Goal: Transaction & Acquisition: Purchase product/service

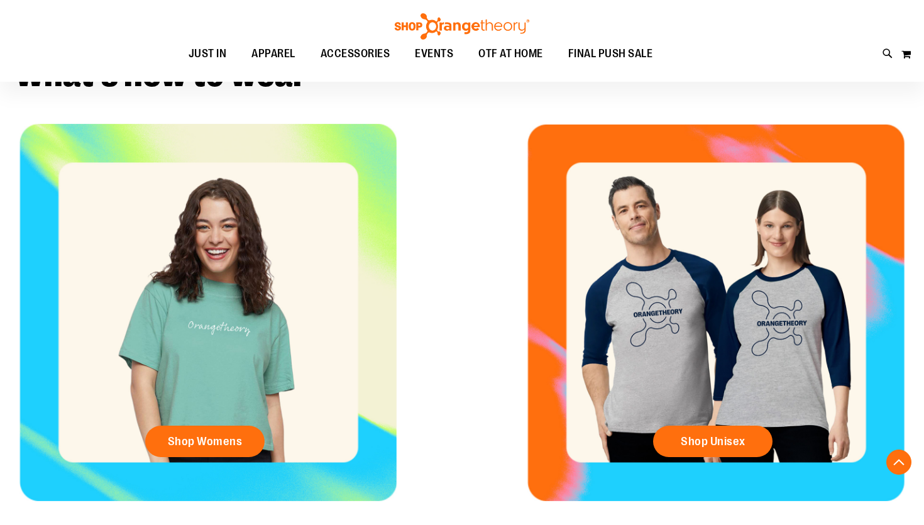
scroll to position [232, 0]
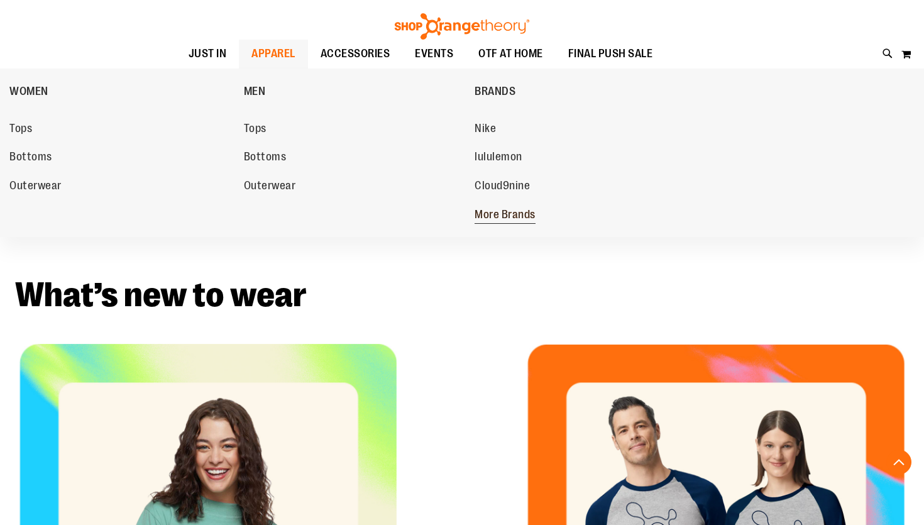
click at [517, 212] on span "More Brands" at bounding box center [504, 216] width 61 height 16
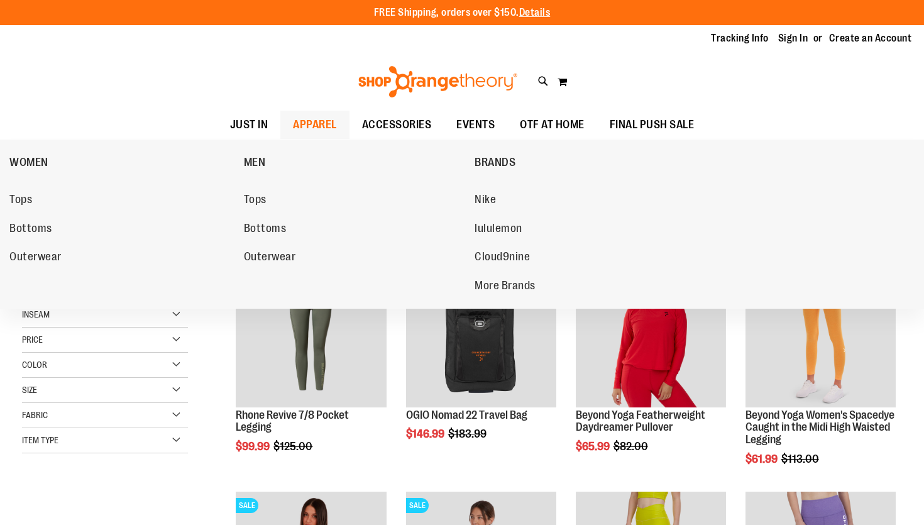
click at [310, 123] on span "APPAREL" at bounding box center [315, 125] width 44 height 28
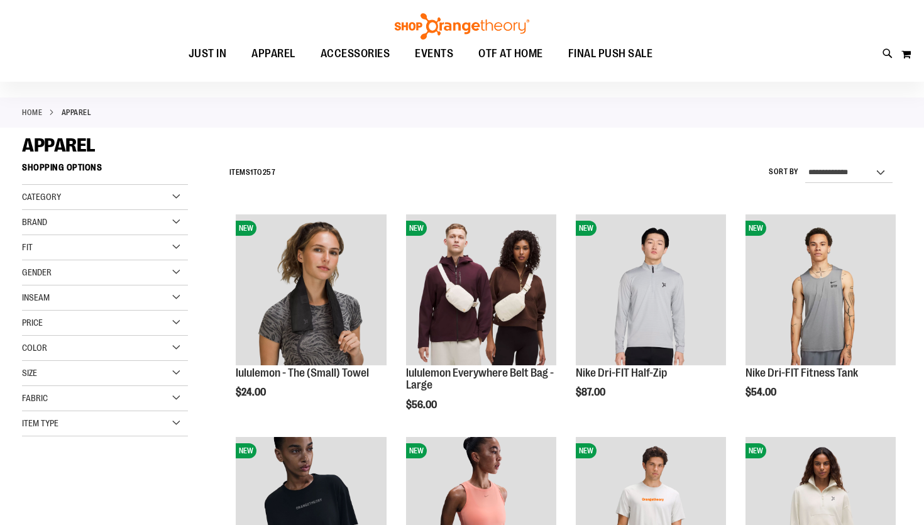
scroll to position [45, 0]
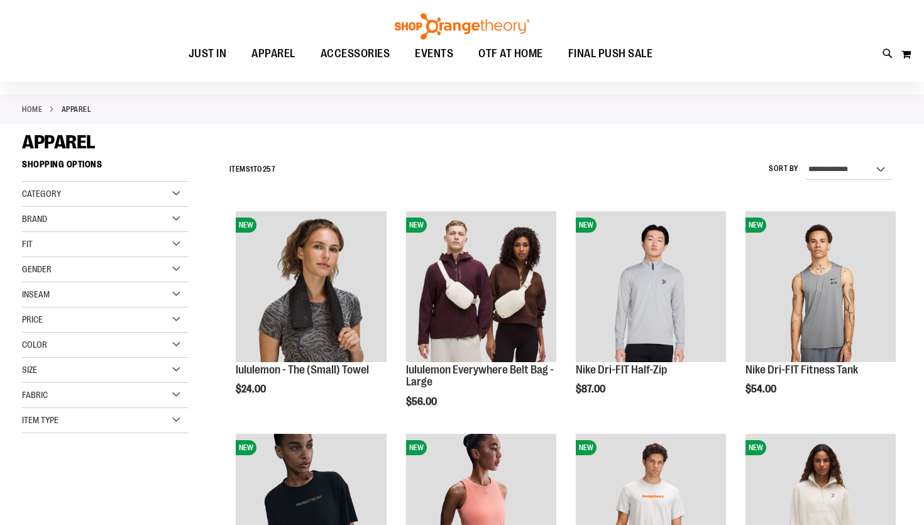
click at [175, 193] on div "Category" at bounding box center [105, 194] width 166 height 25
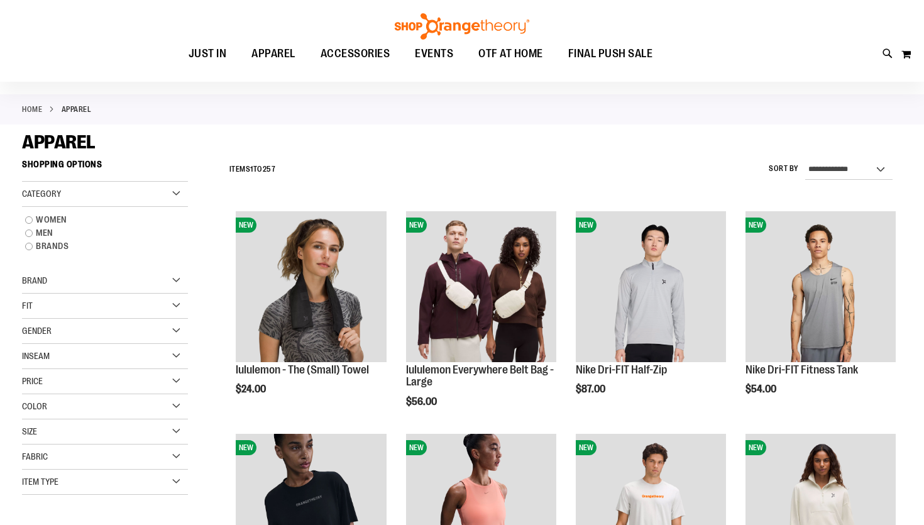
click at [178, 195] on div "Category" at bounding box center [105, 194] width 166 height 25
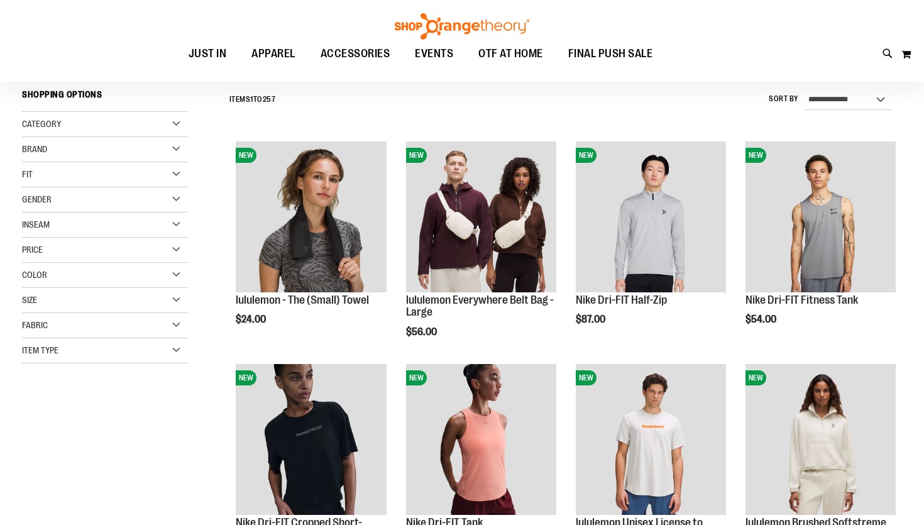
scroll to position [111, 0]
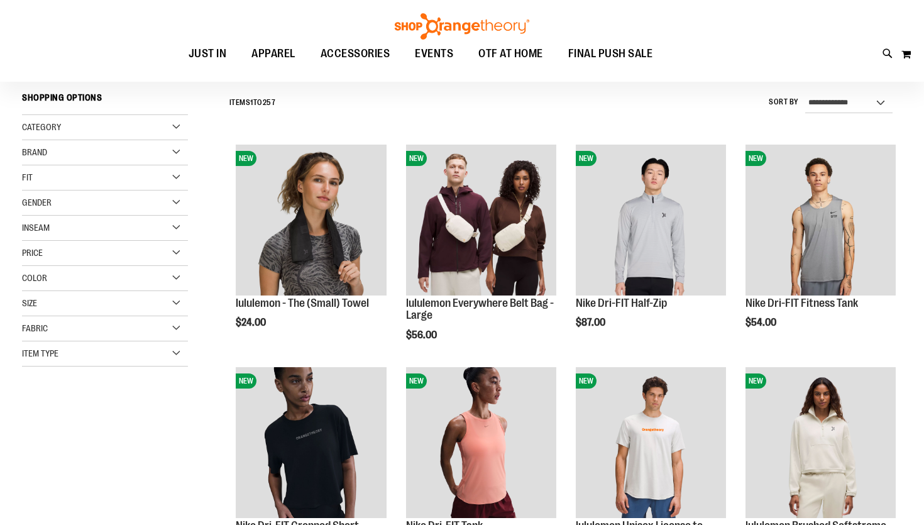
click at [176, 346] on div "Item Type" at bounding box center [105, 353] width 166 height 25
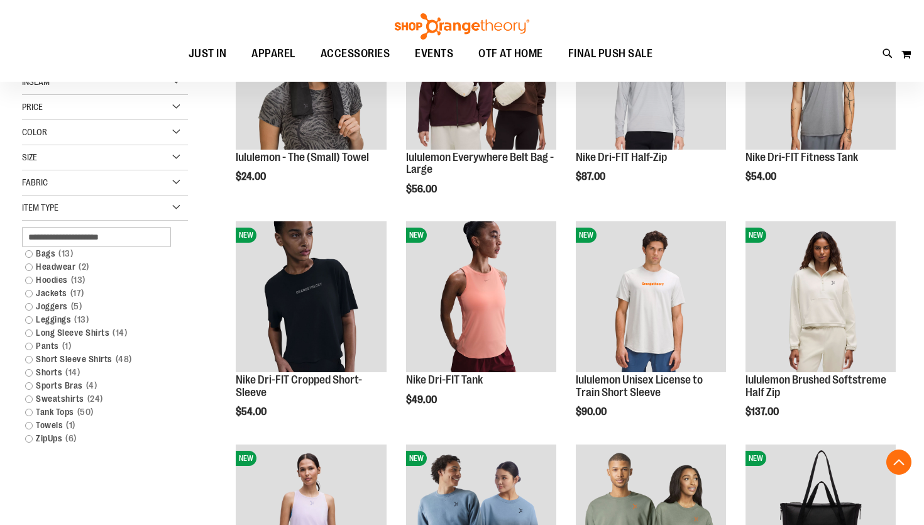
scroll to position [259, 0]
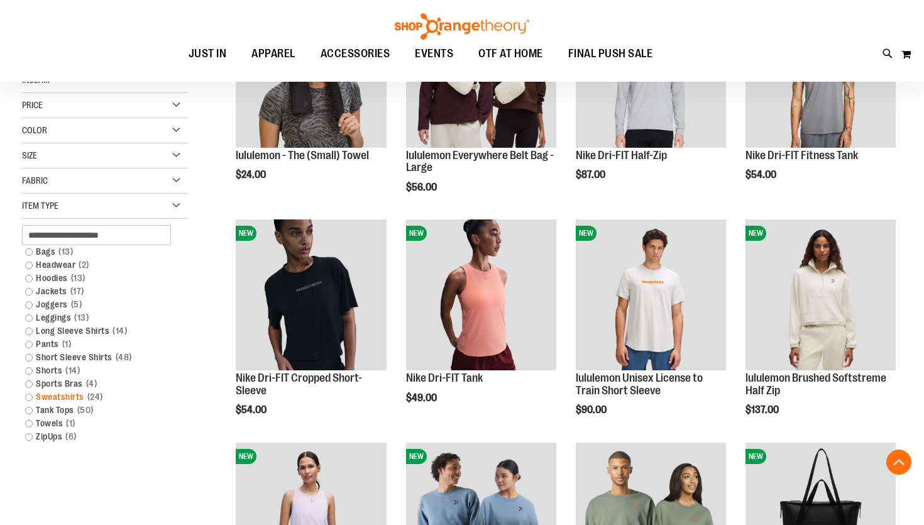
click at [29, 398] on link "Sweatshirts 24 items" at bounding box center [98, 396] width 159 height 13
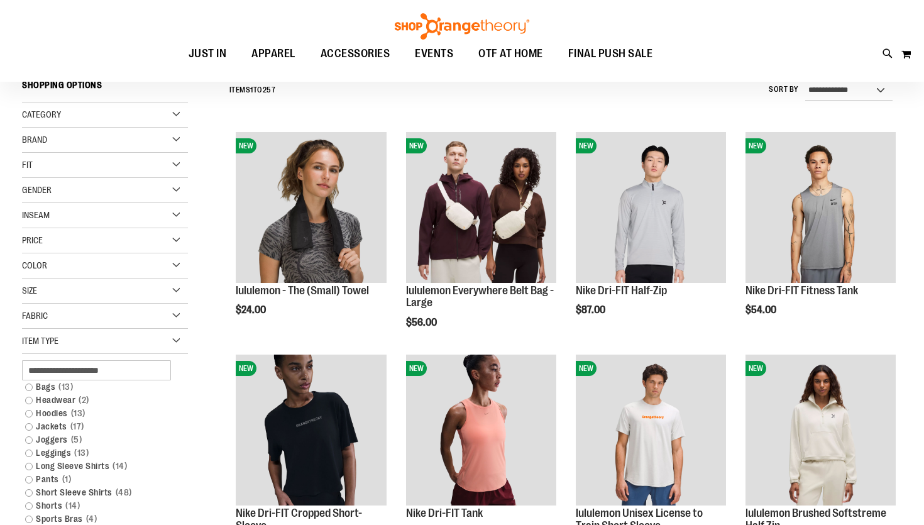
scroll to position [117, 0]
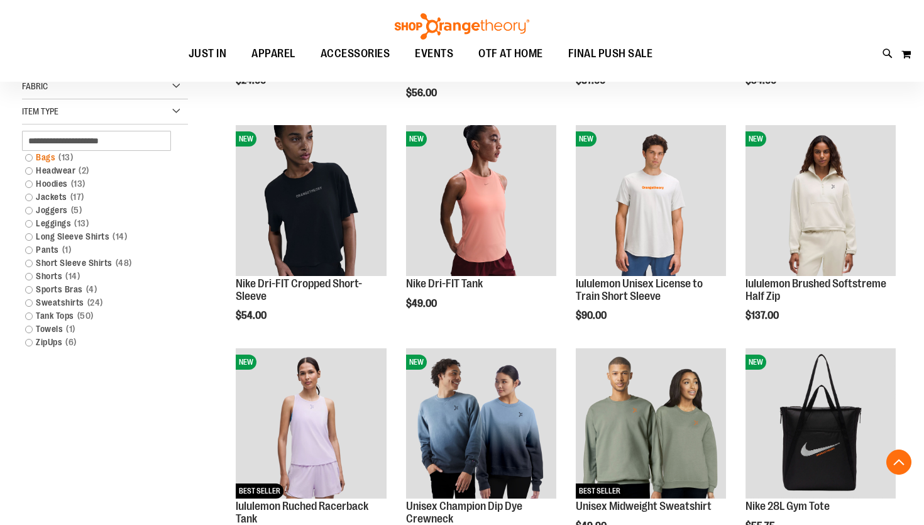
scroll to position [390, 0]
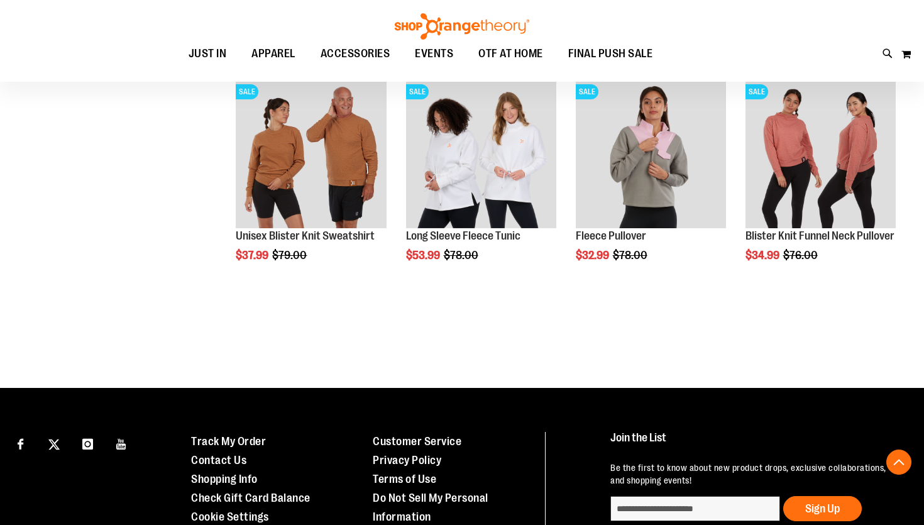
scroll to position [1356, 0]
